Goal: Task Accomplishment & Management: Manage account settings

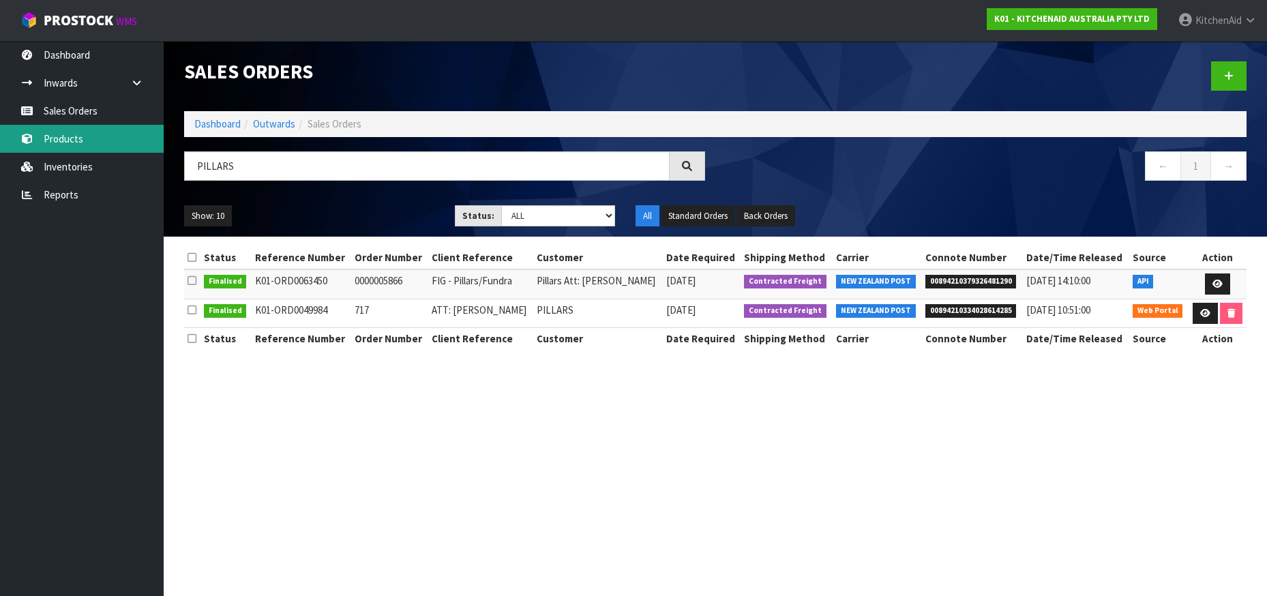
click at [70, 151] on link "Products" at bounding box center [82, 139] width 164 height 28
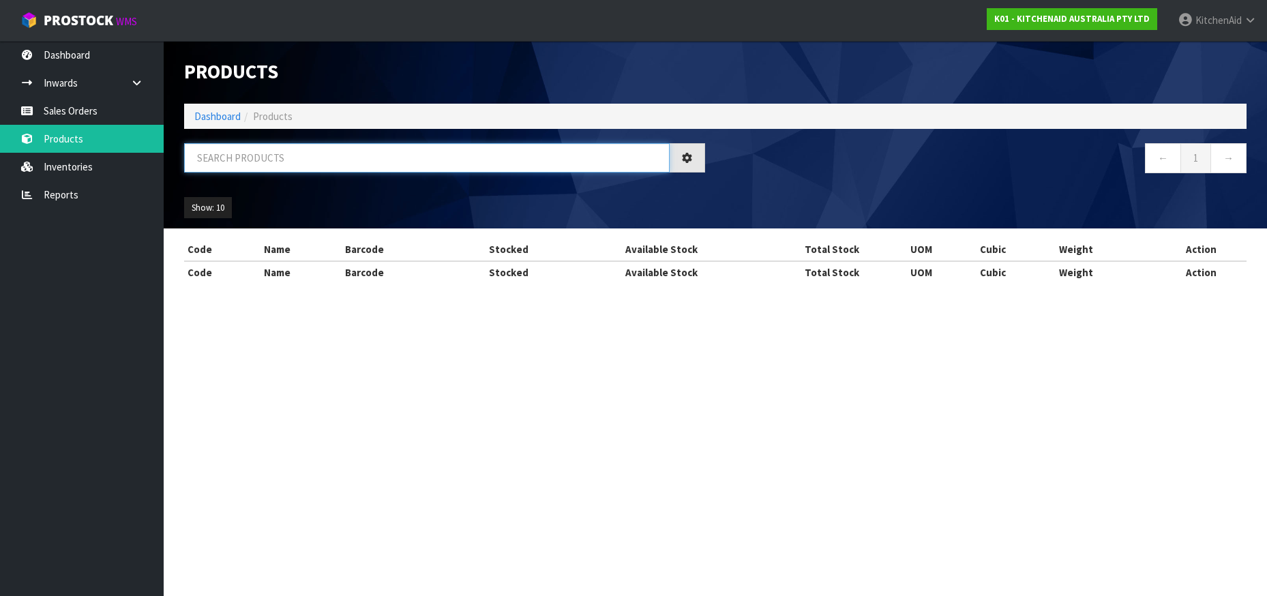
click at [213, 162] on input "text" at bounding box center [427, 157] width 486 height 29
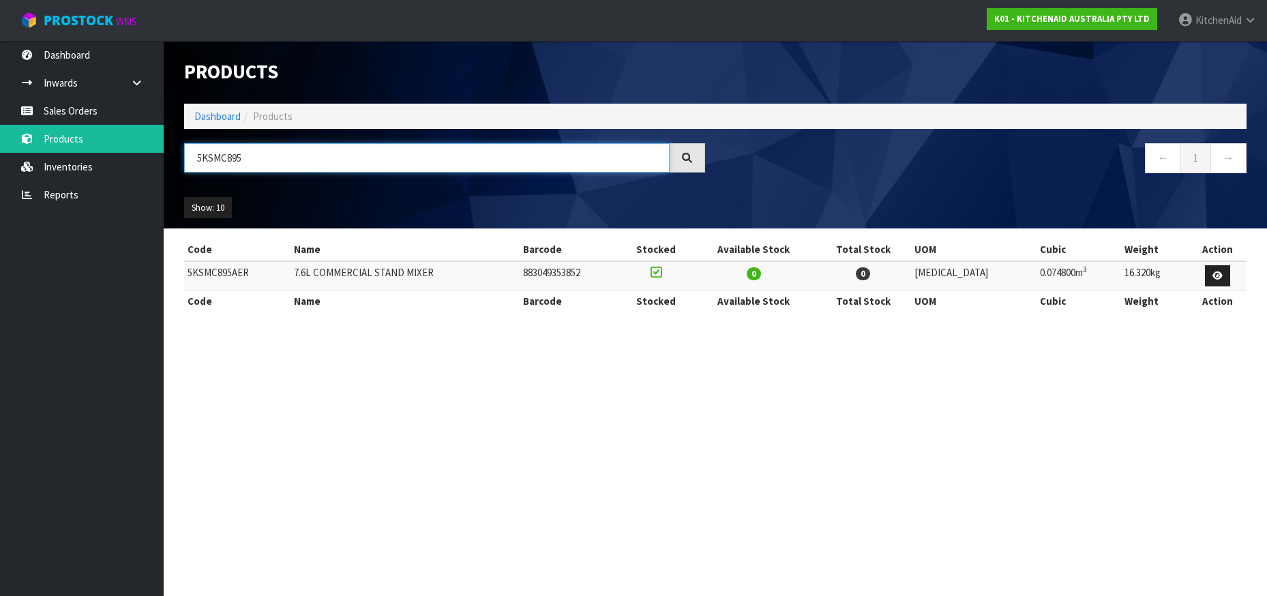
type input "5KSMC895"
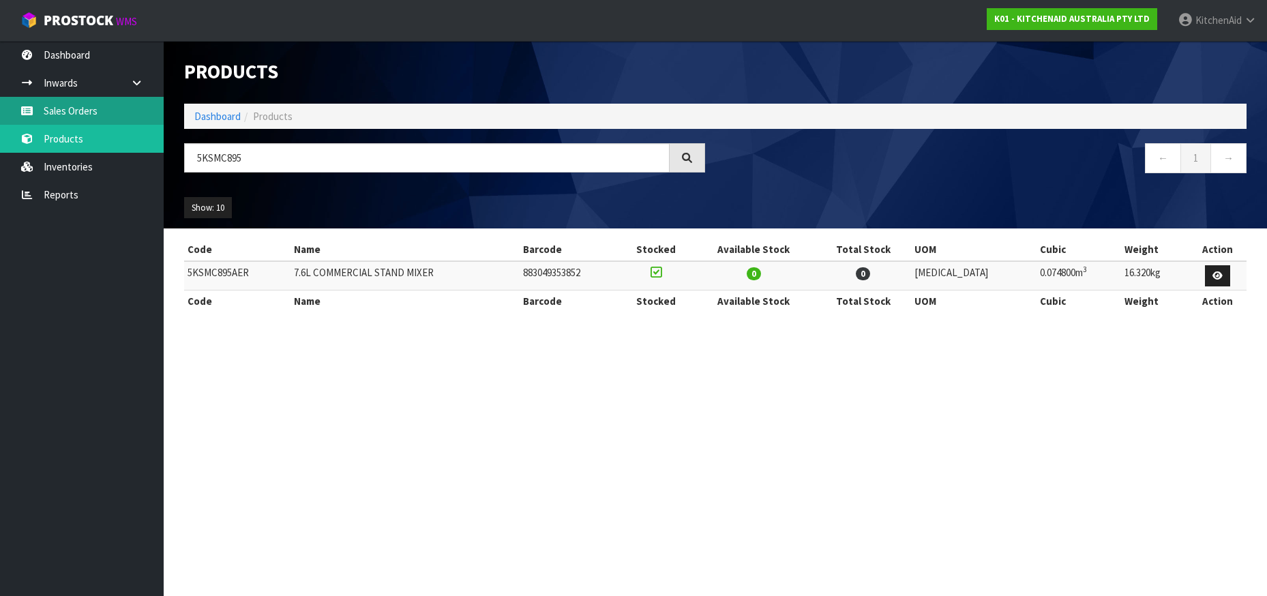
click at [67, 115] on link "Sales Orders" at bounding box center [82, 111] width 164 height 28
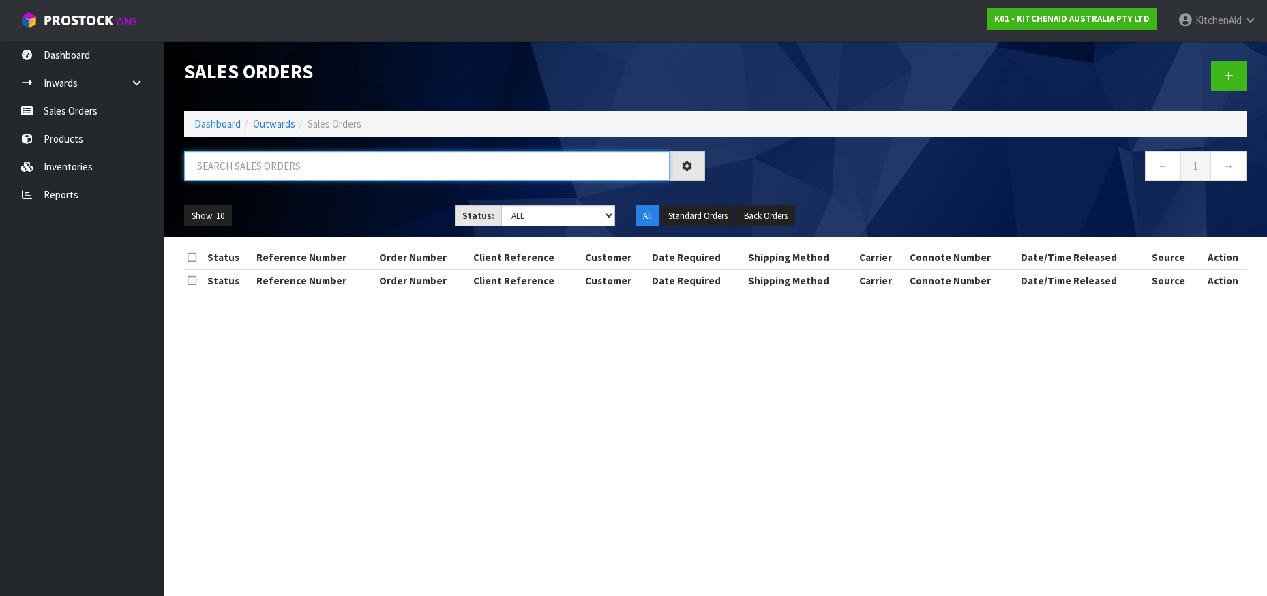
click at [252, 166] on input "text" at bounding box center [427, 165] width 486 height 29
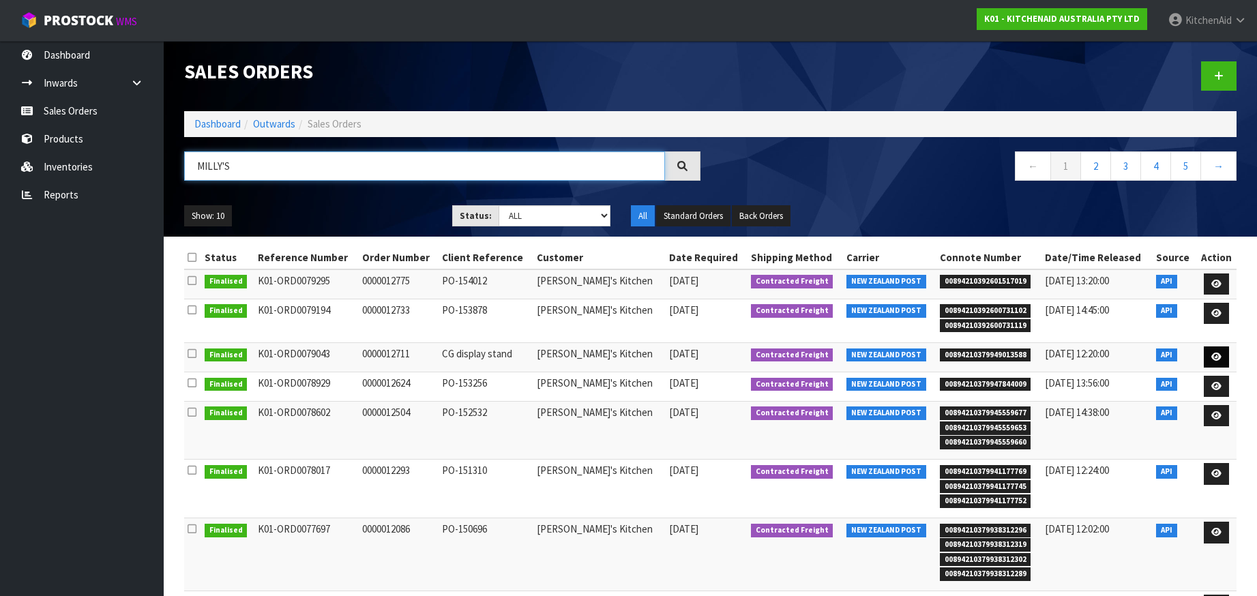
type input "MILLY'S"
click at [1219, 357] on icon at bounding box center [1216, 357] width 10 height 9
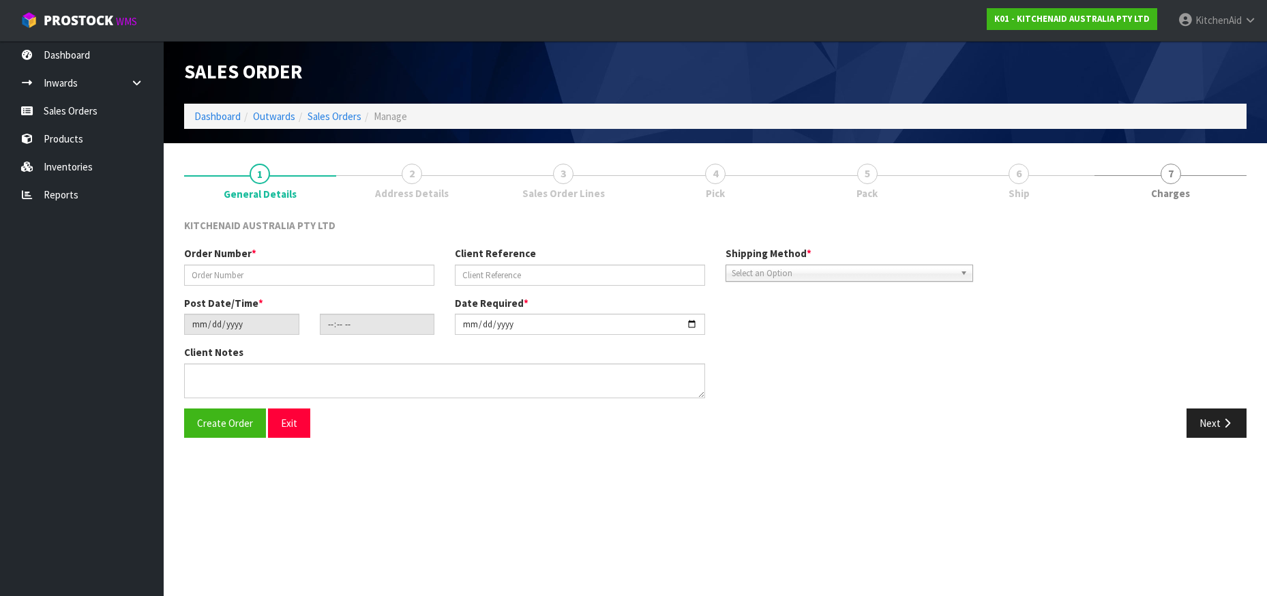
type input "0000012711"
type input "CG display stand"
type input "[DATE]"
type input "17:36:44.000"
type input "[DATE]"
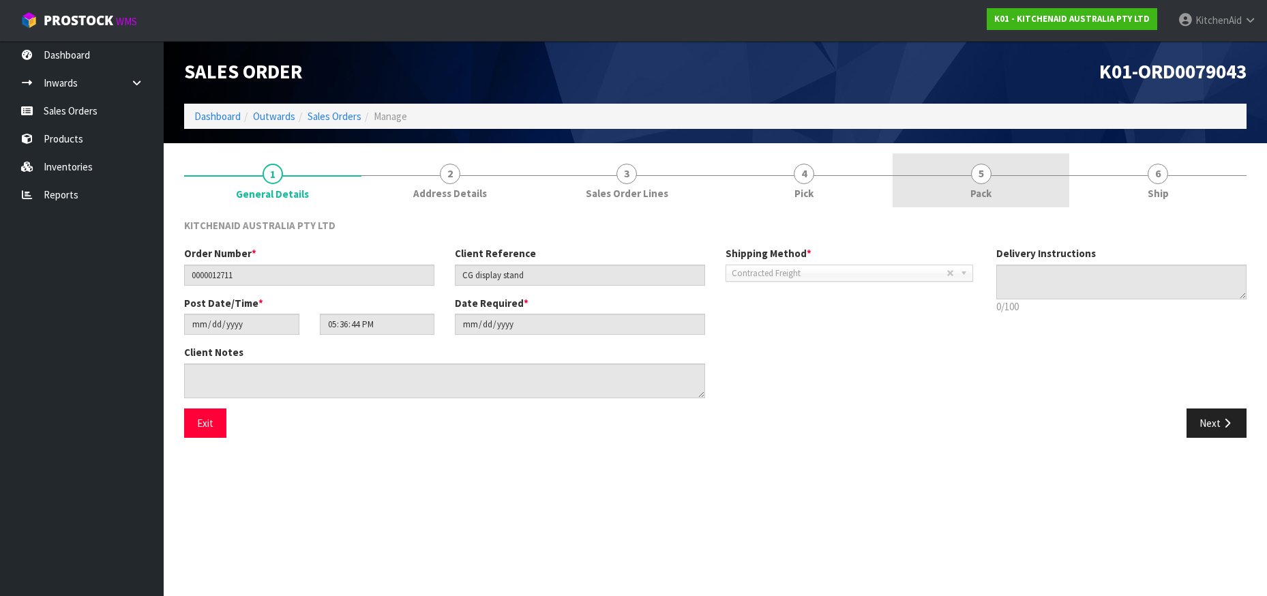
click at [970, 183] on link "5 Pack" at bounding box center [981, 180] width 177 height 54
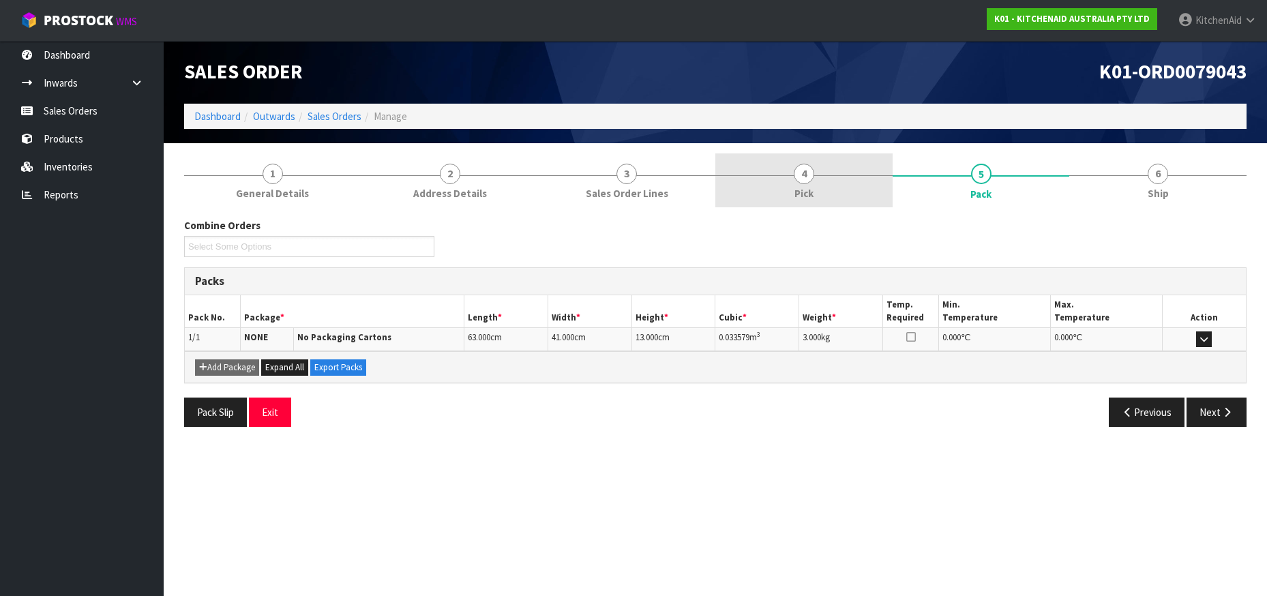
click at [799, 179] on span "4" at bounding box center [804, 174] width 20 height 20
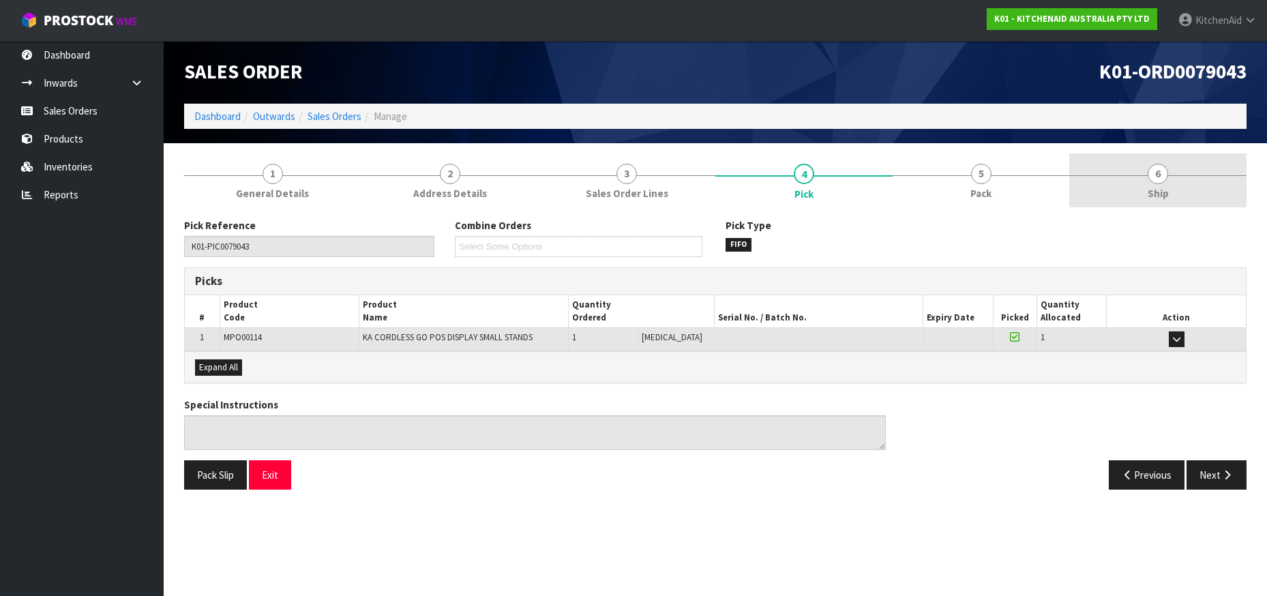
click at [1153, 173] on span "6" at bounding box center [1158, 174] width 20 height 20
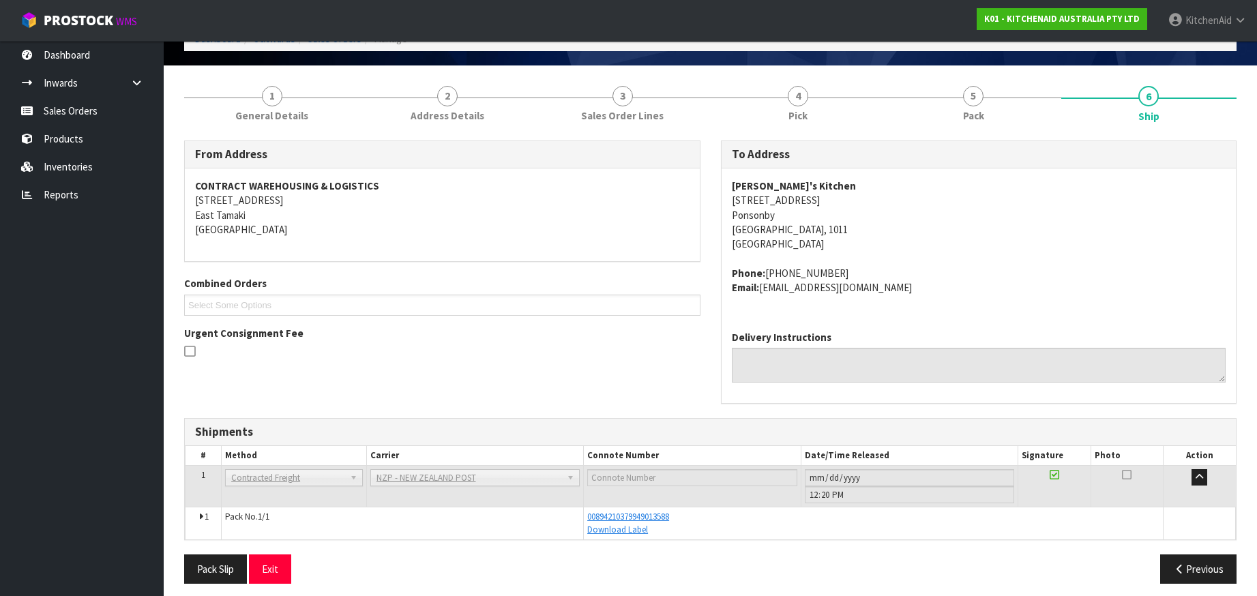
scroll to position [86, 0]
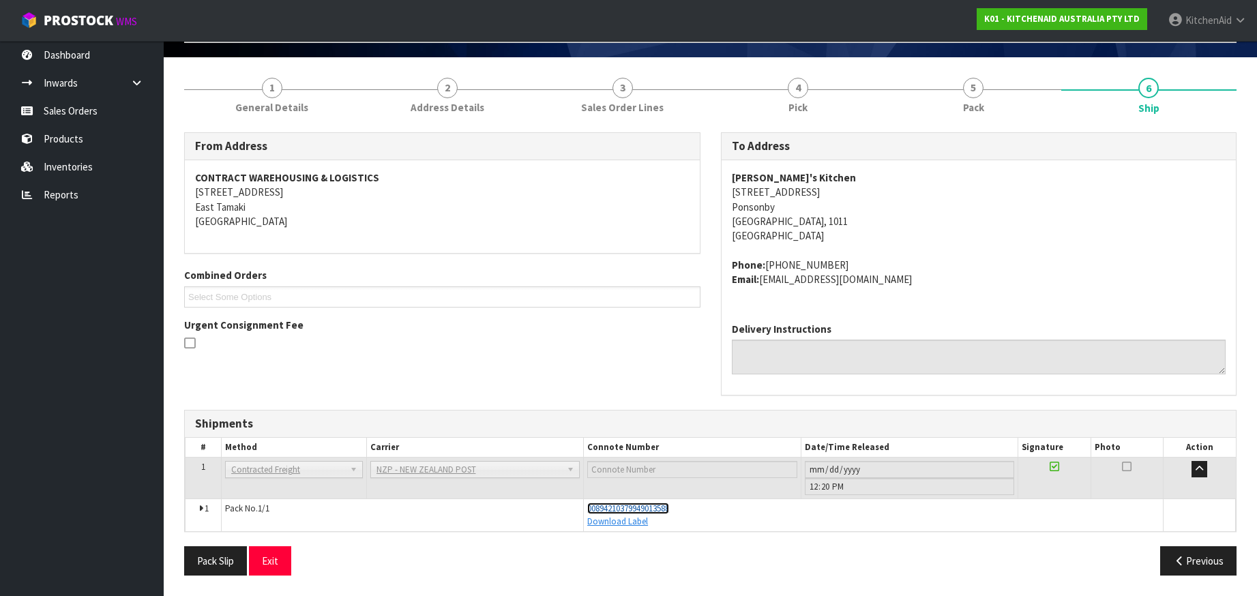
click at [619, 509] on span "00894210379949013588" at bounding box center [628, 509] width 82 height 12
click at [60, 147] on link "Products" at bounding box center [82, 139] width 164 height 28
